Goal: Task Accomplishment & Management: Use online tool/utility

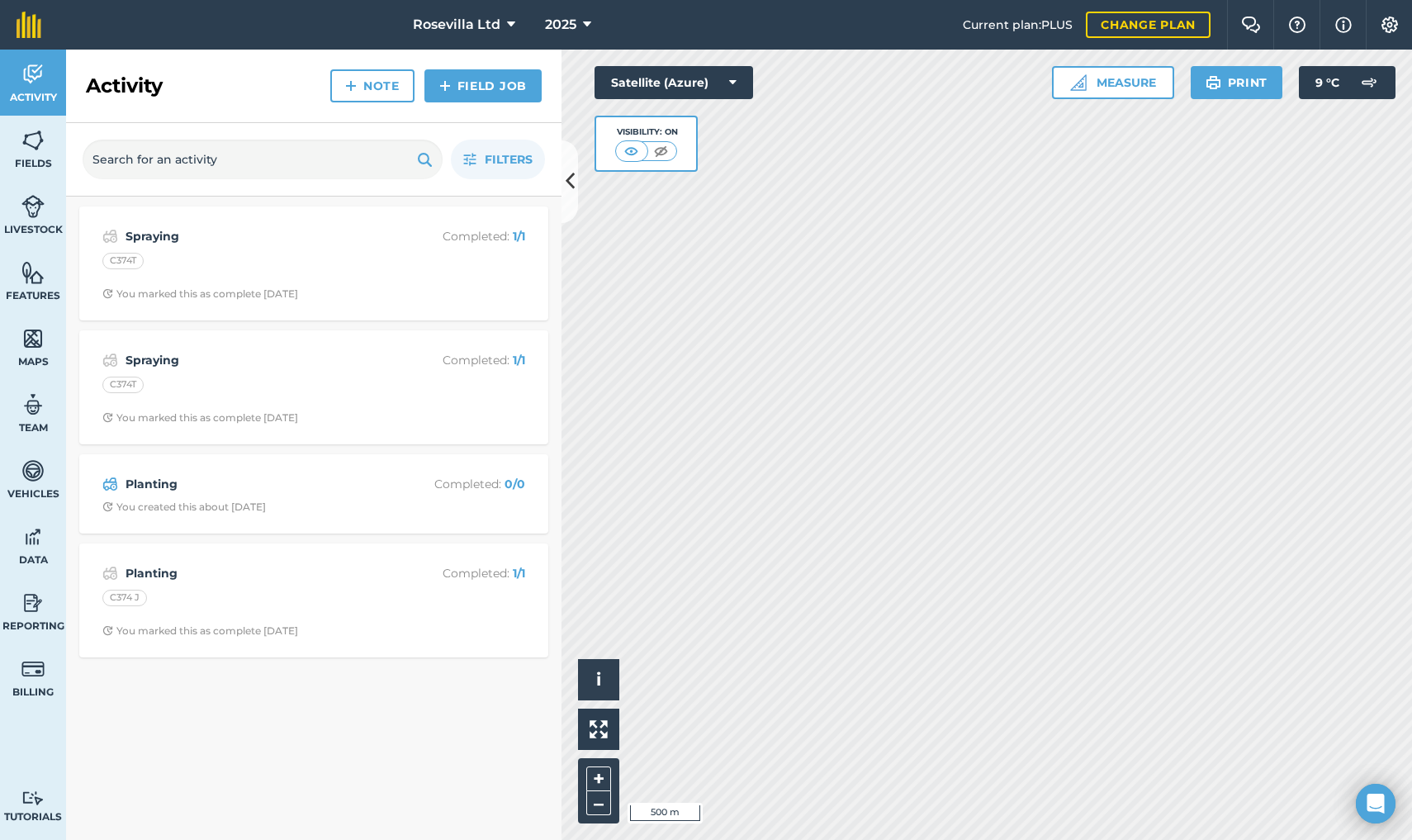
click at [573, 179] on icon at bounding box center [570, 181] width 9 height 29
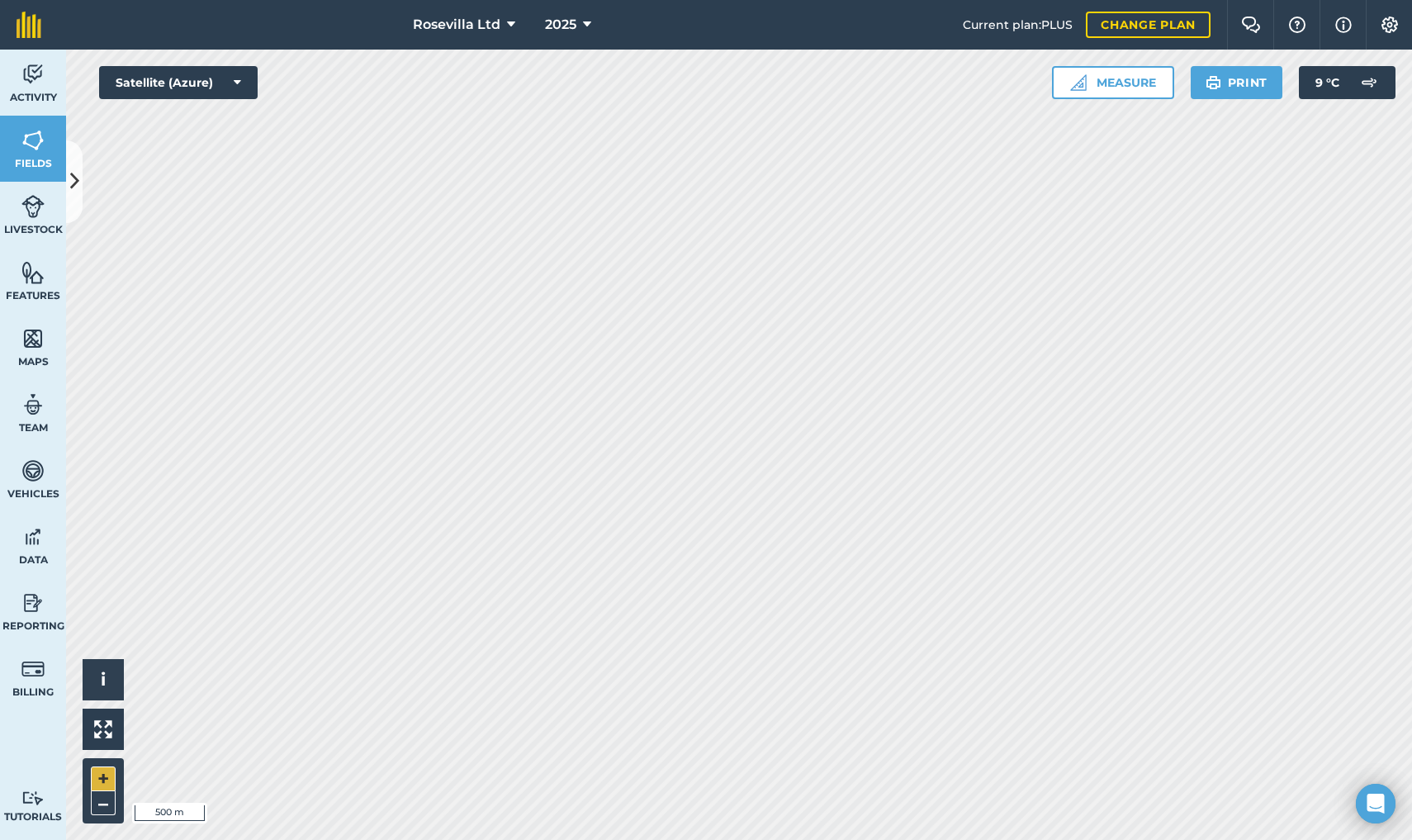
click at [107, 769] on button "+" at bounding box center [103, 779] width 25 height 25
click at [108, 769] on button "–" at bounding box center [103, 803] width 25 height 24
click at [112, 769] on button "+" at bounding box center [103, 779] width 25 height 25
click at [103, 769] on button "–" at bounding box center [103, 803] width 25 height 24
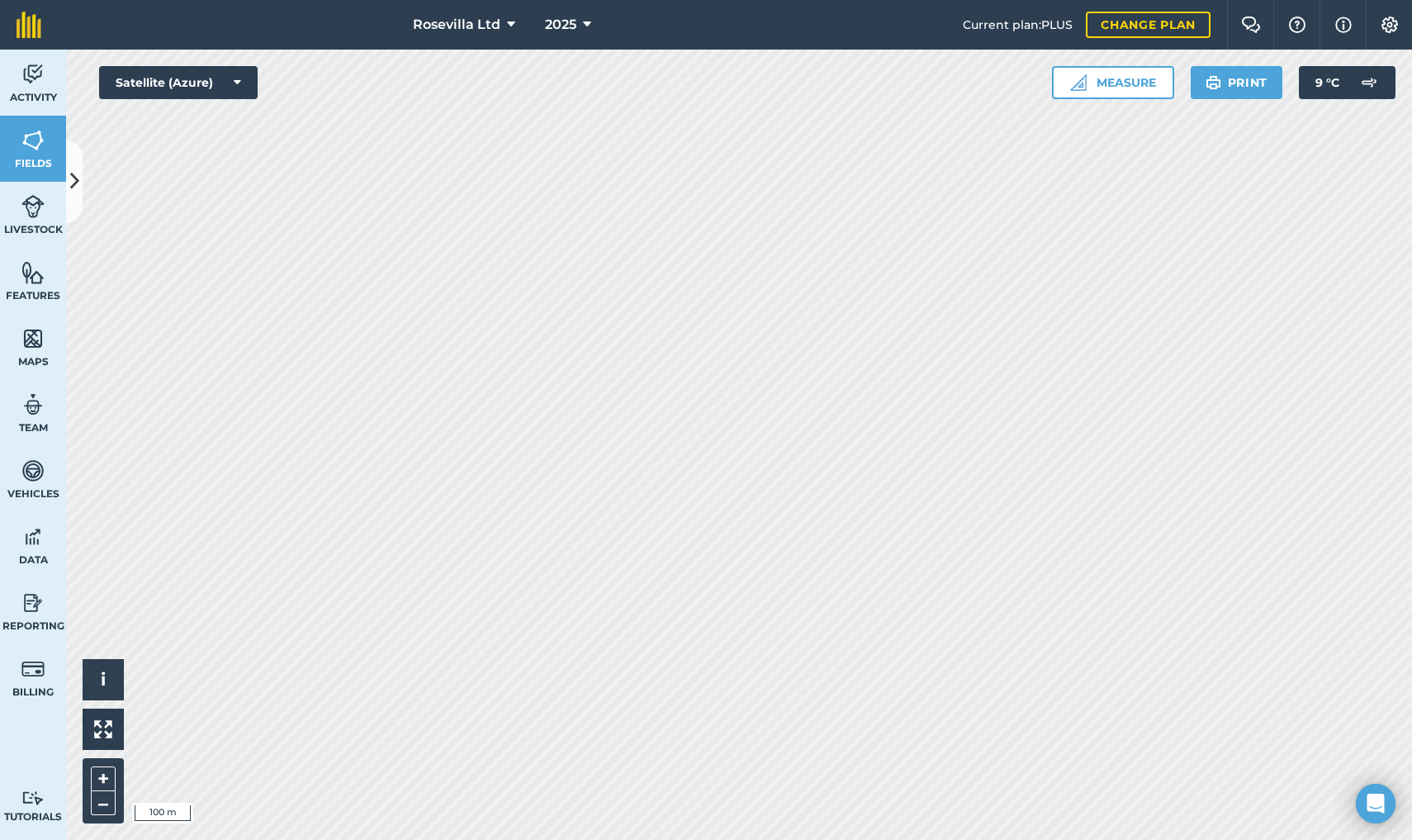
click at [40, 144] on img at bounding box center [33, 140] width 23 height 25
click at [71, 170] on icon at bounding box center [74, 181] width 9 height 29
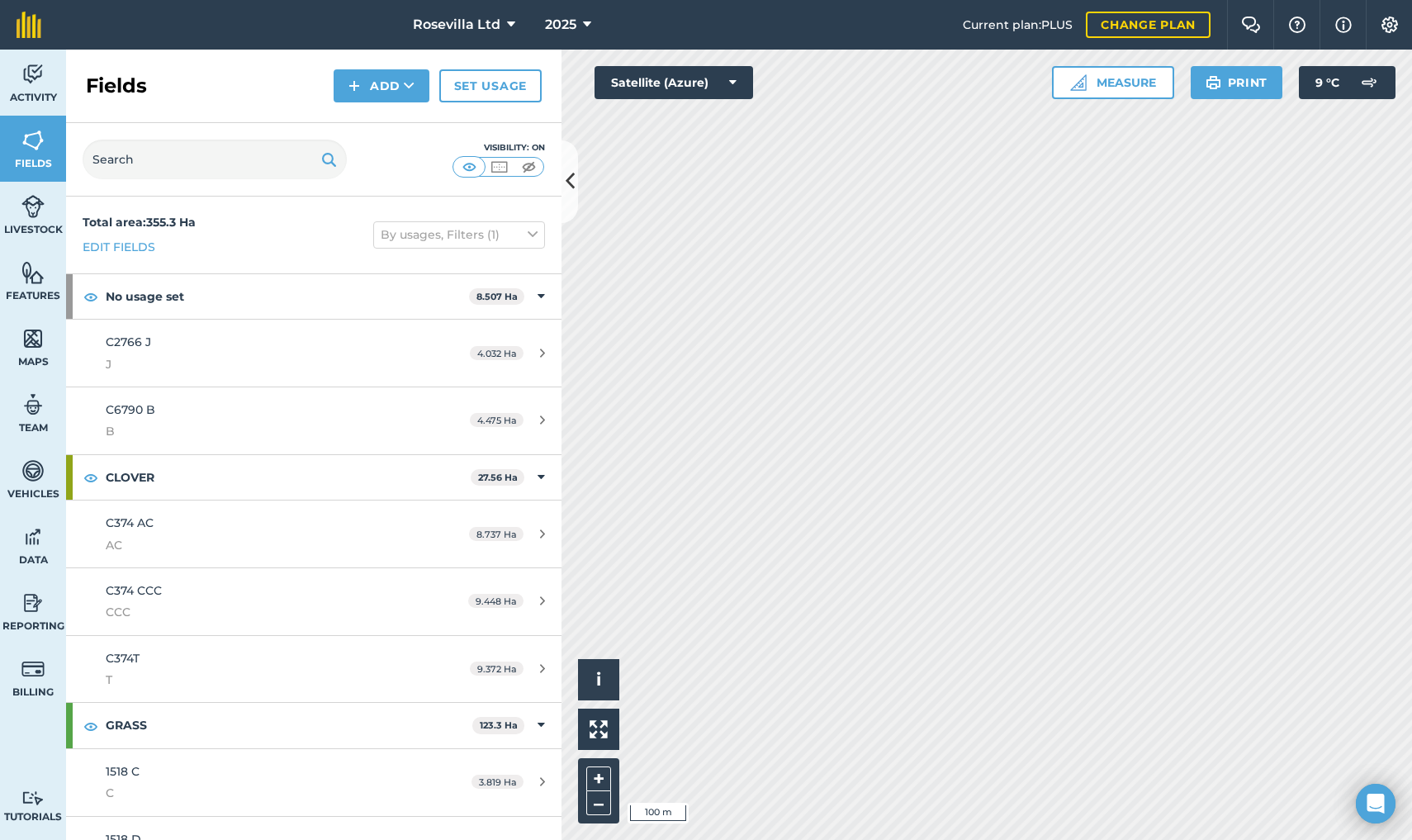
click at [367, 88] on button "Add" at bounding box center [382, 86] width 96 height 33
click at [376, 118] on link "Draw" at bounding box center [381, 123] width 91 height 36
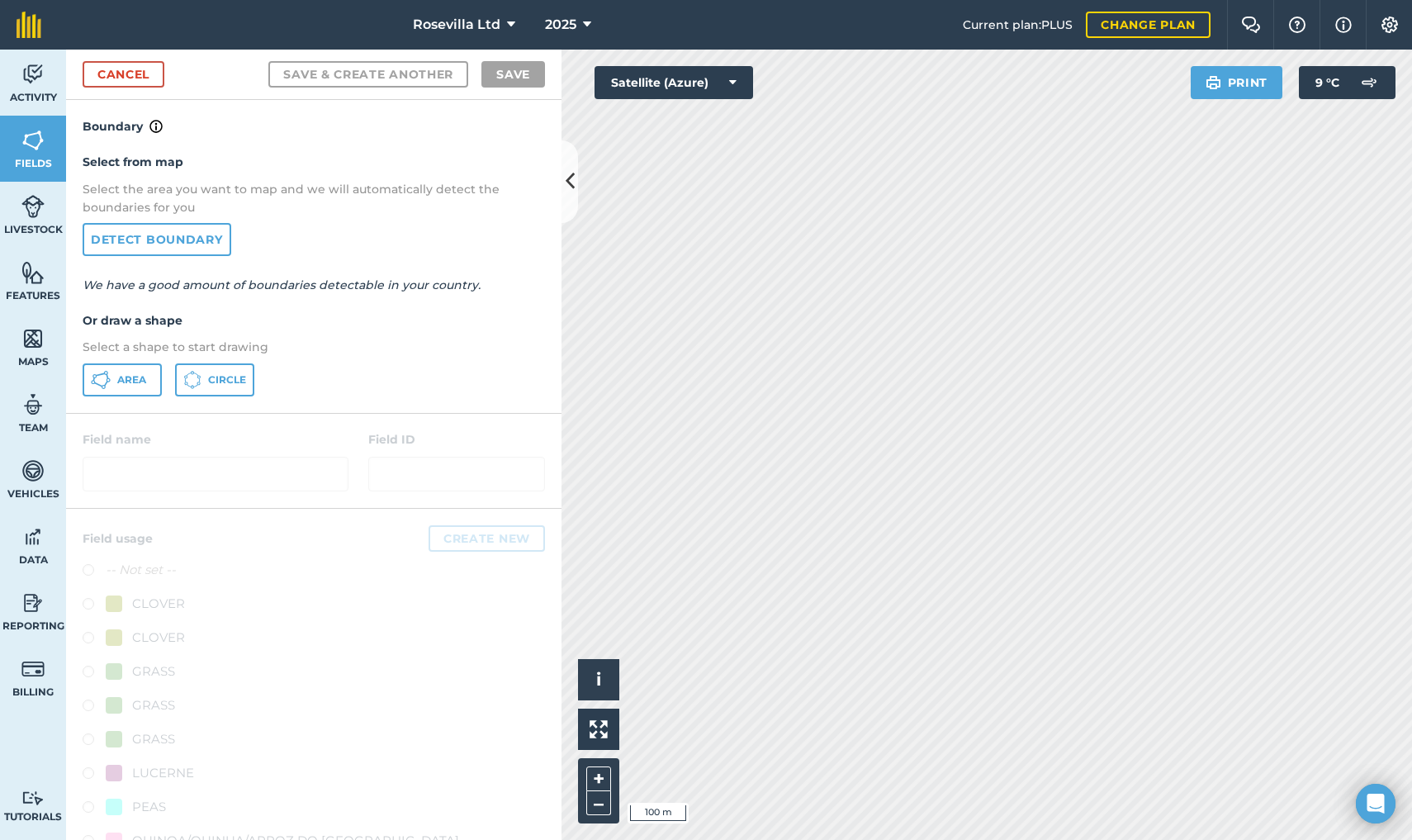
click at [131, 377] on span "Area" at bounding box center [132, 379] width 29 height 13
click at [567, 182] on icon at bounding box center [570, 181] width 9 height 29
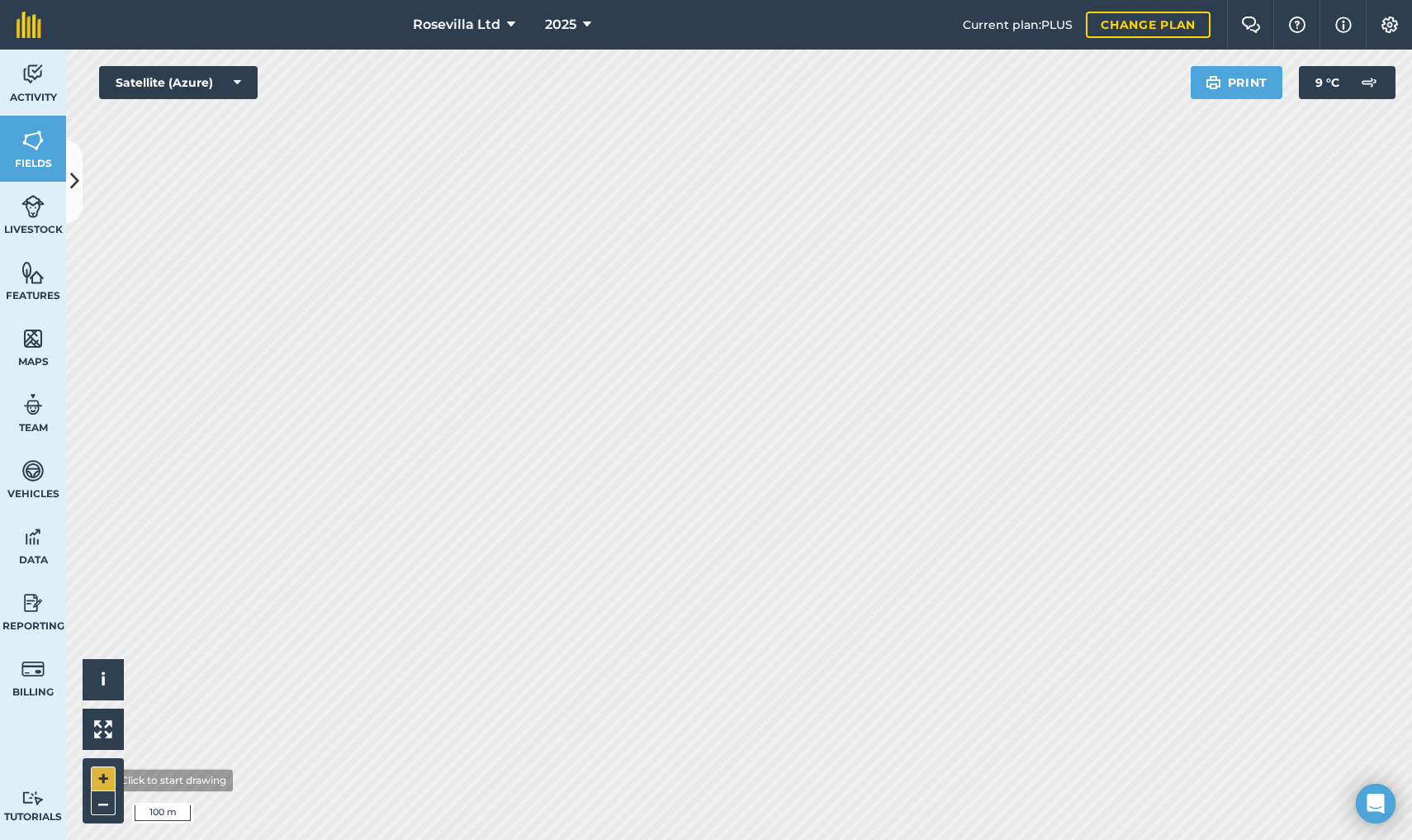
click at [101, 769] on button "+" at bounding box center [103, 779] width 25 height 25
click at [74, 183] on icon at bounding box center [74, 181] width 9 height 29
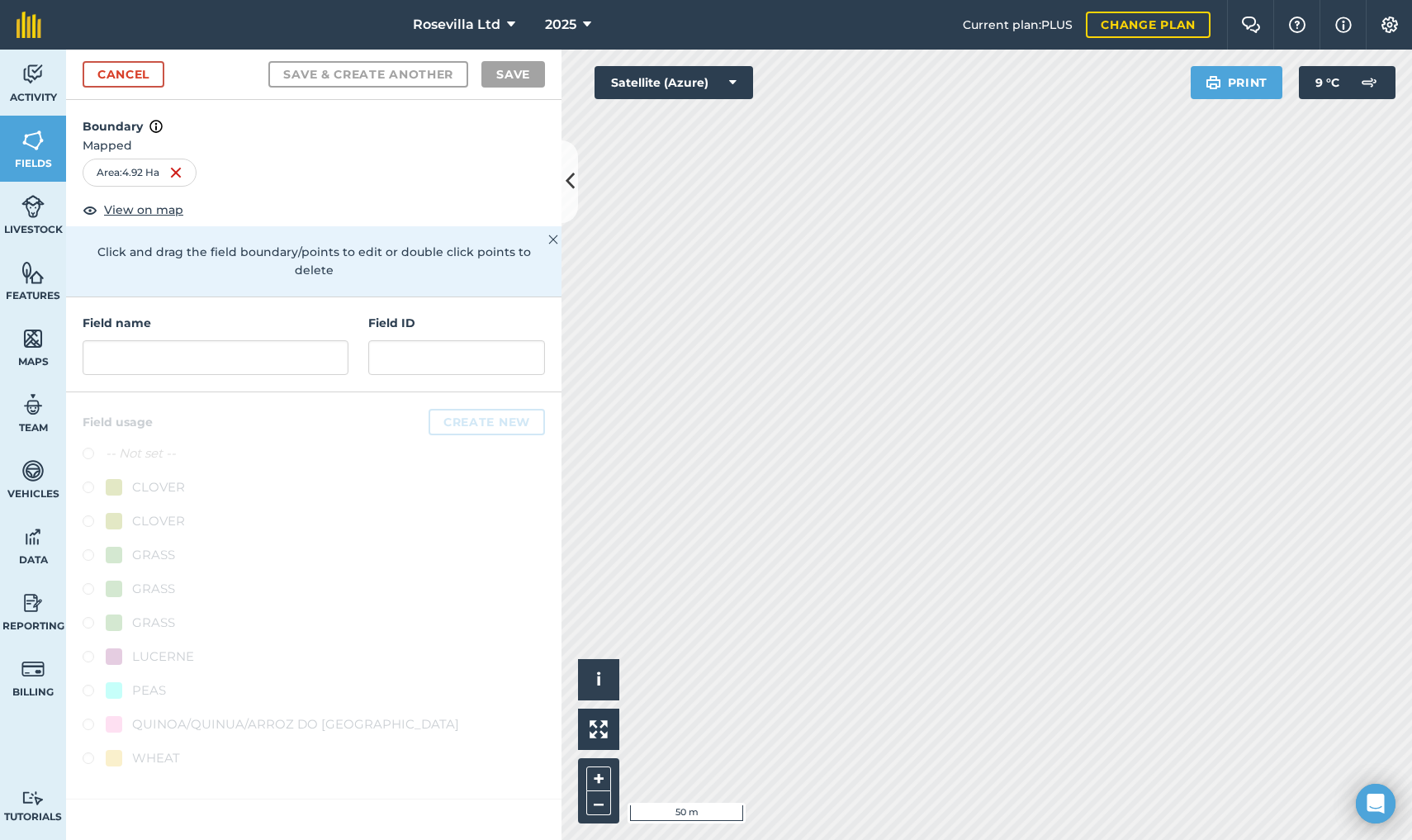
click at [569, 187] on icon at bounding box center [570, 181] width 9 height 29
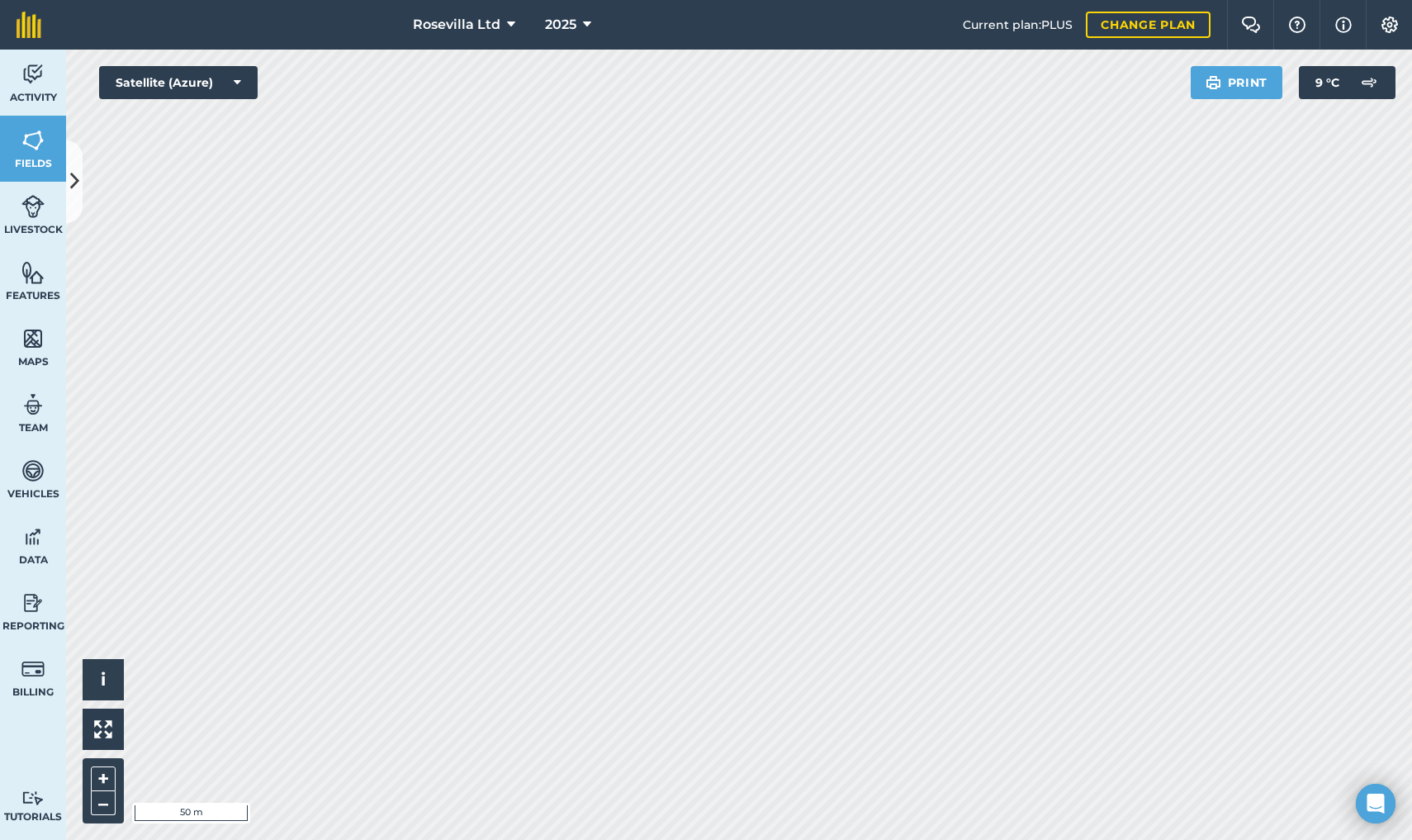
click at [29, 154] on link "Fields" at bounding box center [33, 149] width 66 height 66
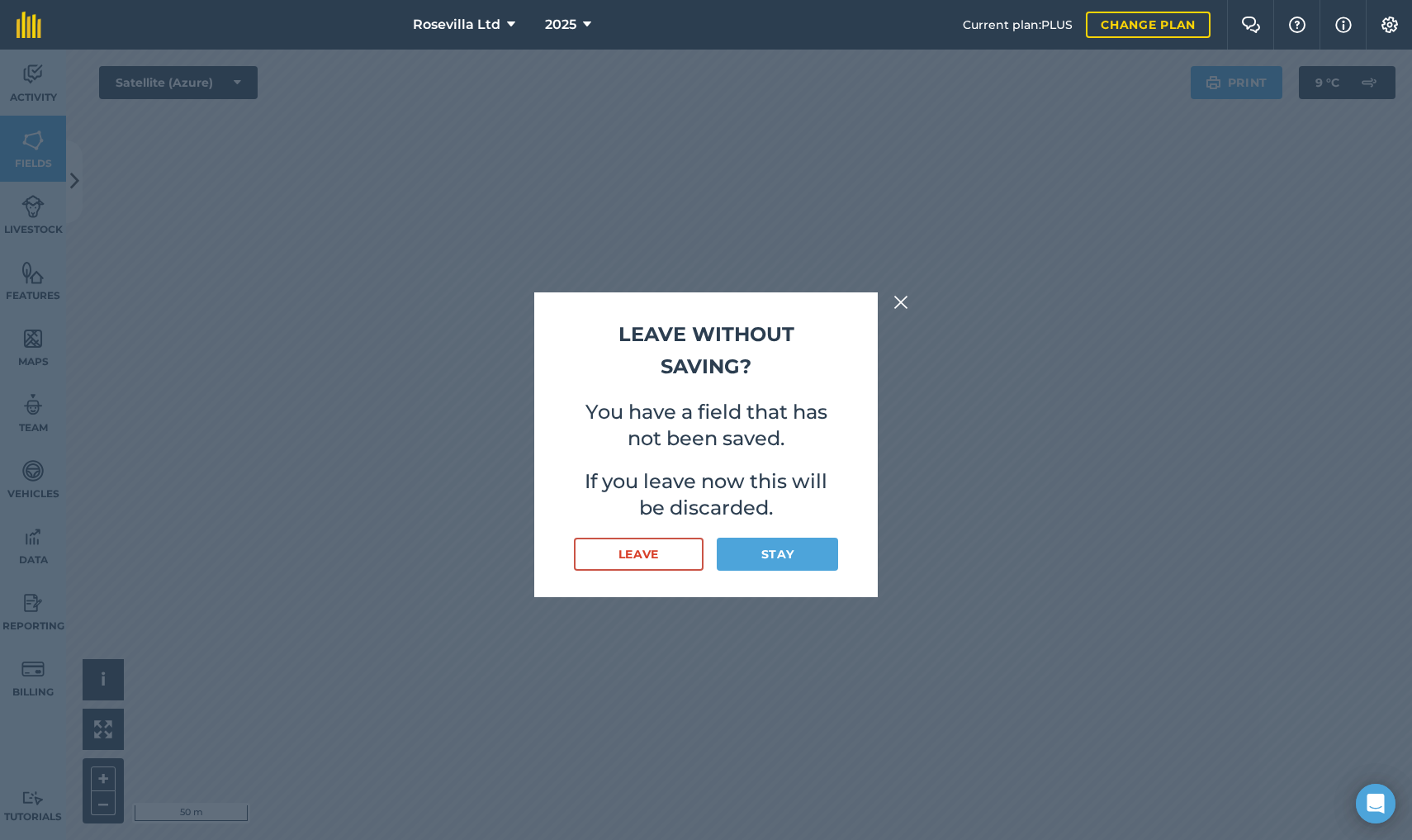
click at [663, 558] on button "Leave" at bounding box center [639, 554] width 130 height 33
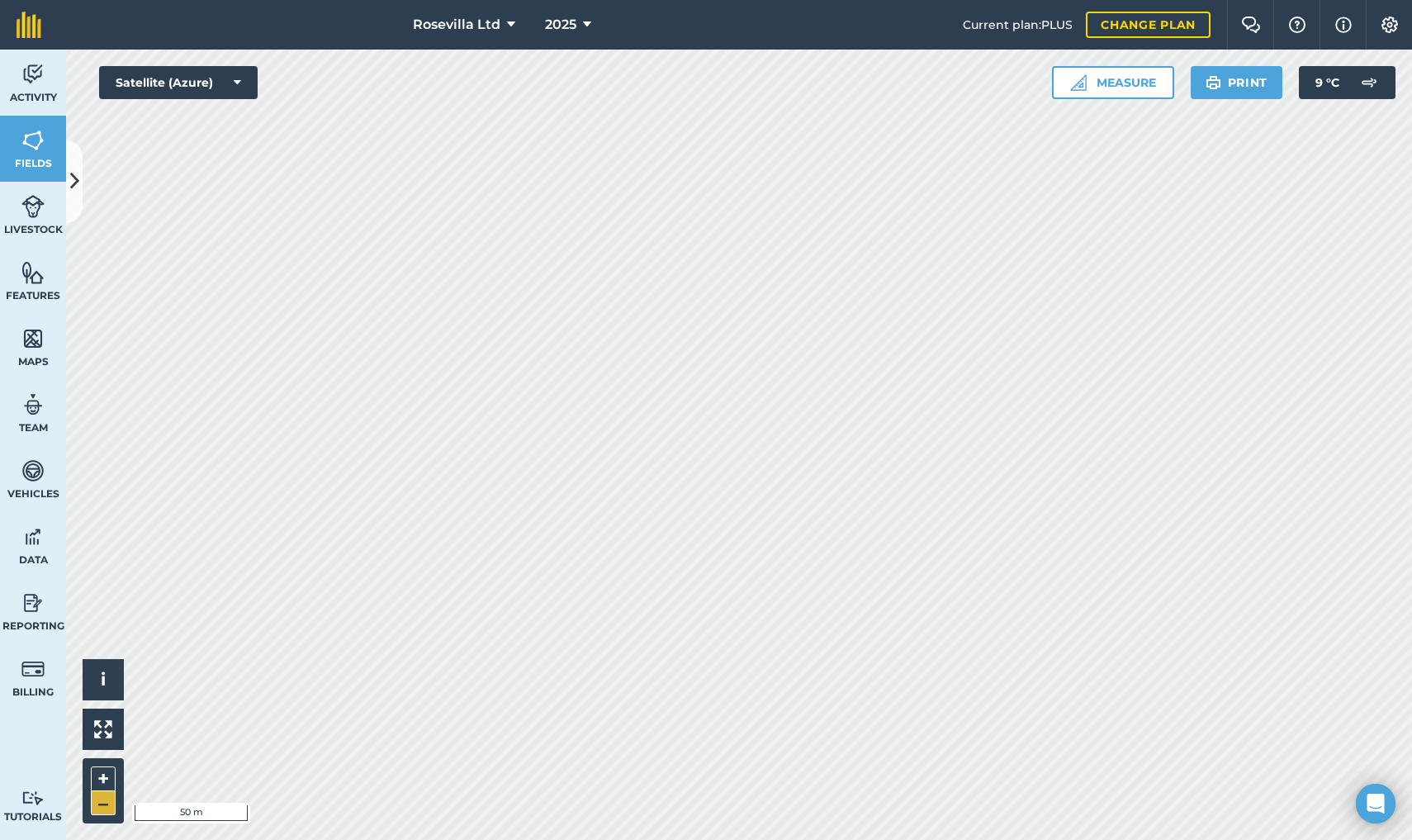
click at [109, 769] on button "–" at bounding box center [103, 803] width 25 height 24
click at [97, 769] on button "+" at bounding box center [103, 779] width 25 height 25
click at [100, 769] on button "–" at bounding box center [103, 803] width 25 height 24
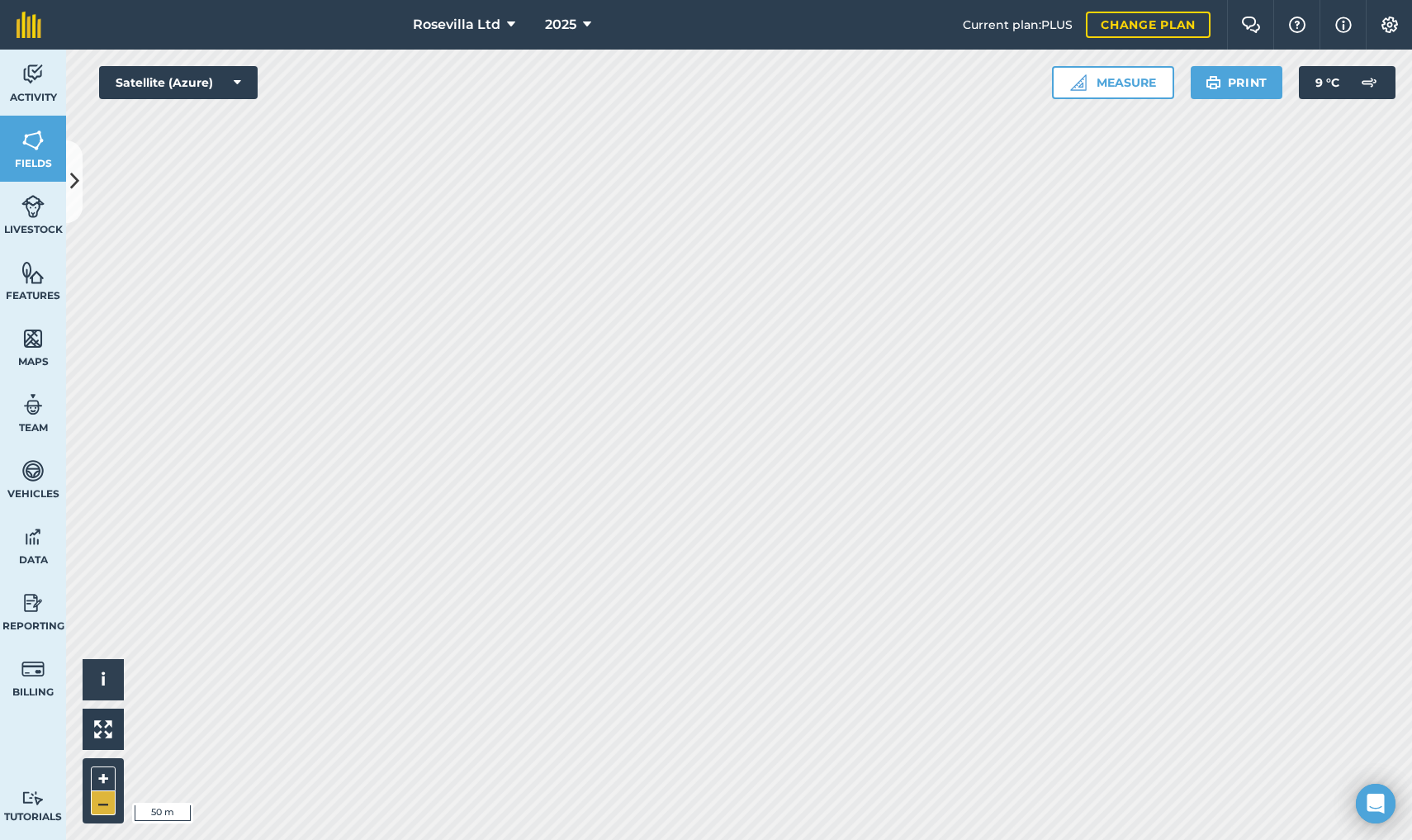
click at [101, 769] on button "–" at bounding box center [103, 803] width 25 height 24
click at [97, 769] on button "–" at bounding box center [103, 803] width 25 height 24
click at [104, 769] on button "+" at bounding box center [103, 779] width 25 height 25
click at [105, 769] on button "–" at bounding box center [103, 803] width 25 height 24
click at [102, 769] on button "+" at bounding box center [103, 779] width 25 height 25
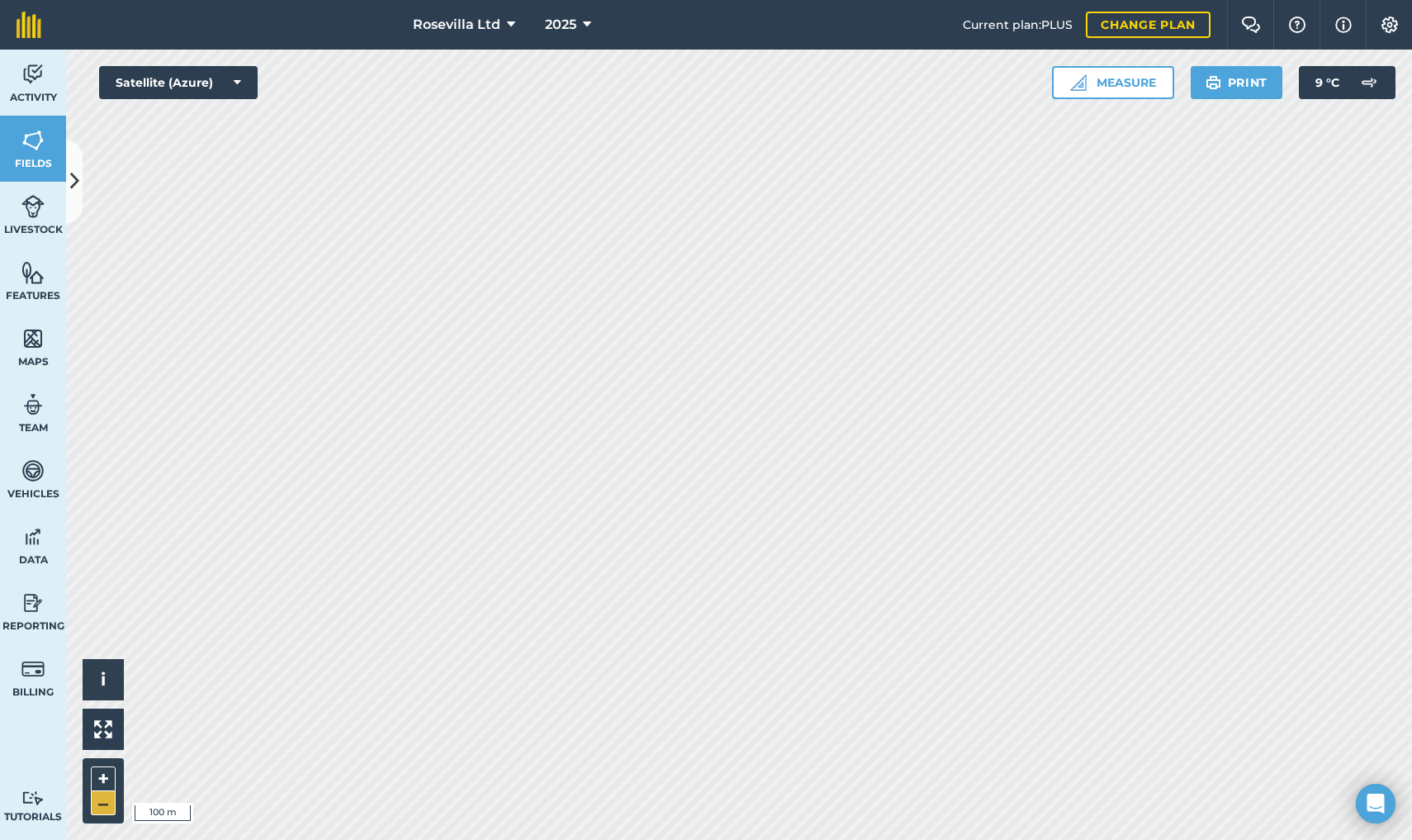
click at [96, 769] on button "–" at bounding box center [103, 803] width 25 height 24
click at [100, 769] on button "+" at bounding box center [103, 779] width 25 height 25
click at [99, 769] on button "+" at bounding box center [103, 779] width 25 height 25
click at [103, 769] on button "–" at bounding box center [103, 803] width 25 height 24
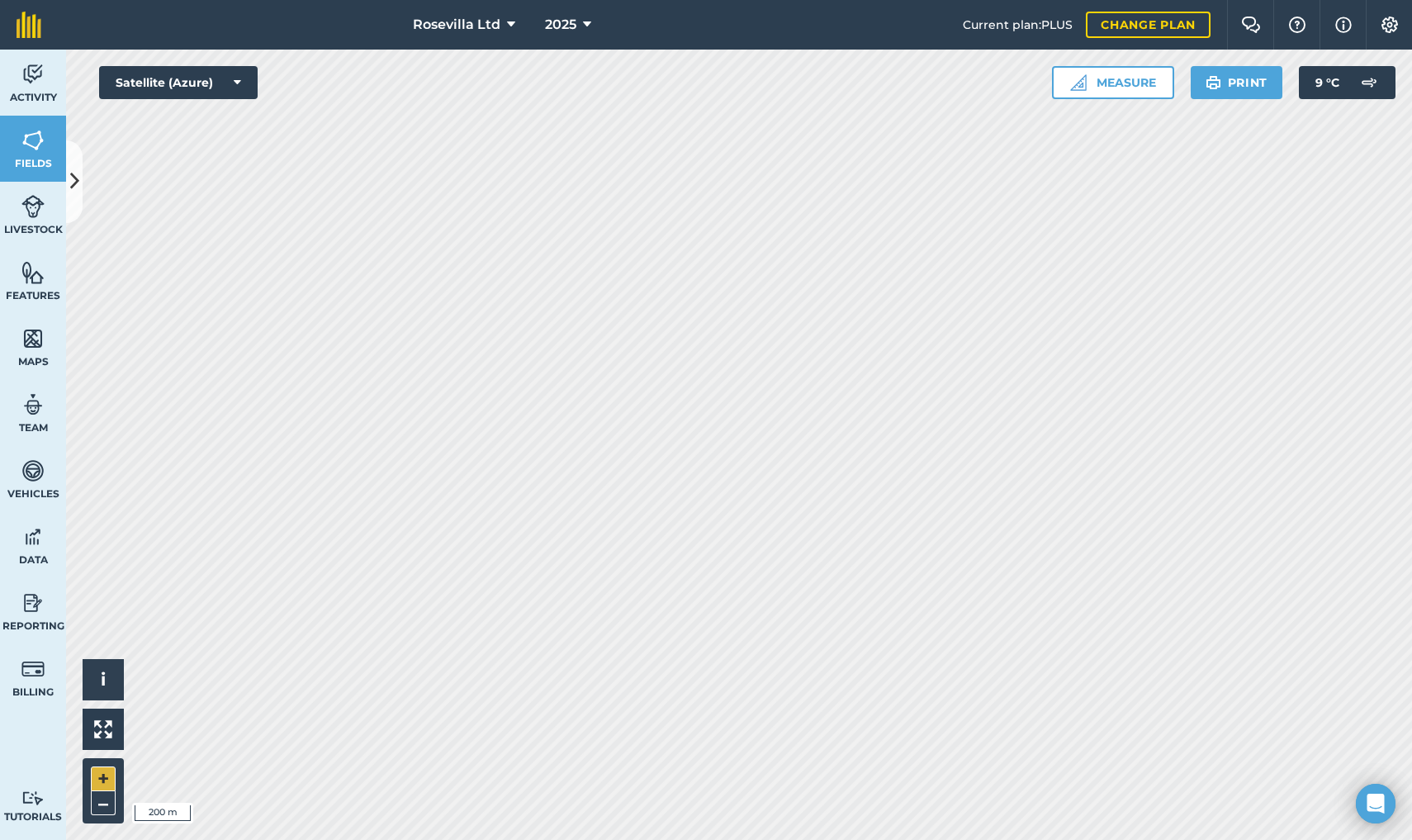
click at [106, 769] on button "+" at bounding box center [103, 779] width 25 height 25
click at [663, 0] on html "Rosevilla Ltd 2025 Current plan : PLUS Change plan Farm Chat Help Info Settings…" at bounding box center [706, 420] width 1412 height 840
